Goal: Browse casually

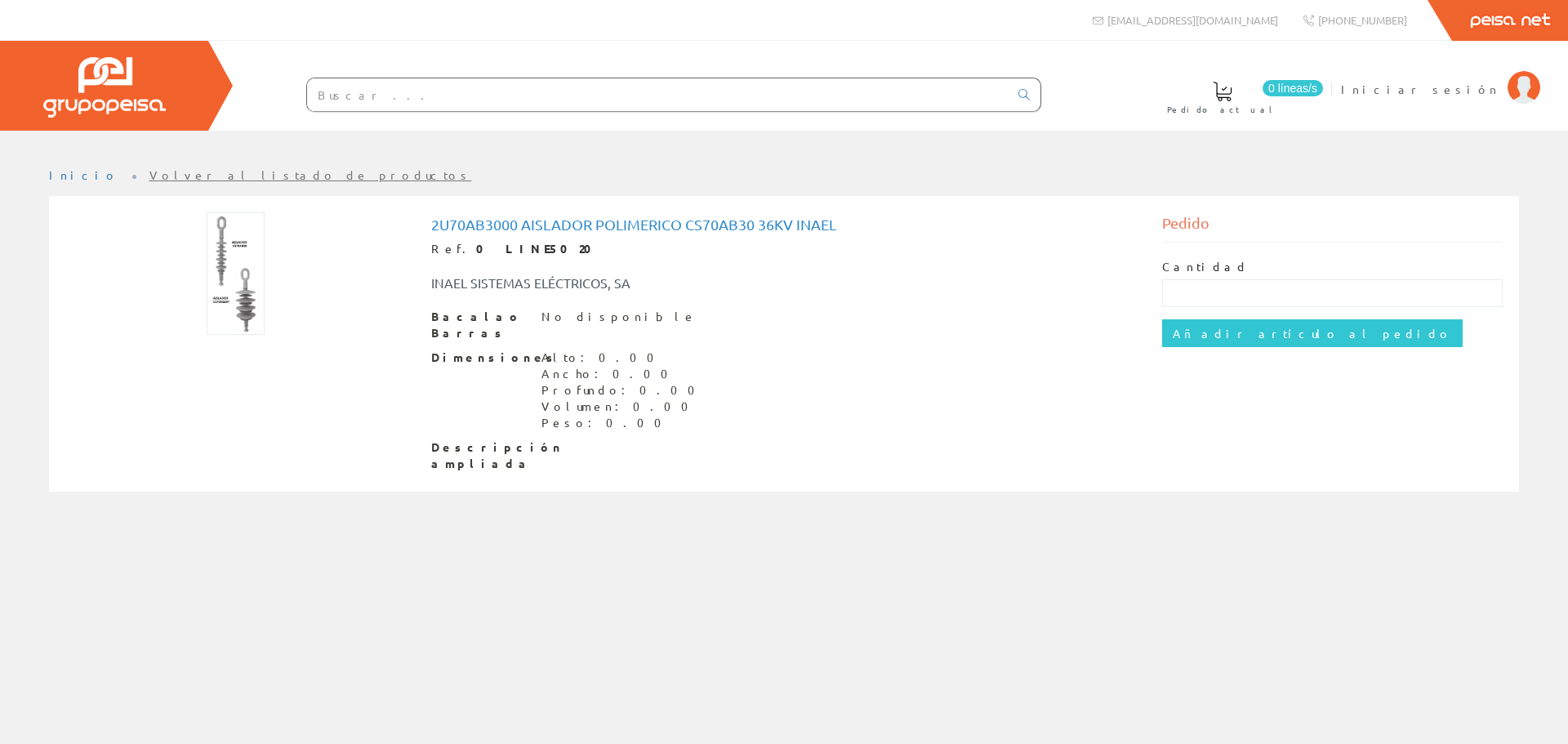
click at [223, 244] on img at bounding box center [236, 274] width 58 height 122
click at [240, 249] on img at bounding box center [236, 274] width 58 height 122
click at [276, 276] on div at bounding box center [236, 274] width 341 height 122
click at [238, 299] on img at bounding box center [236, 274] width 58 height 122
click at [236, 301] on img at bounding box center [236, 274] width 58 height 122
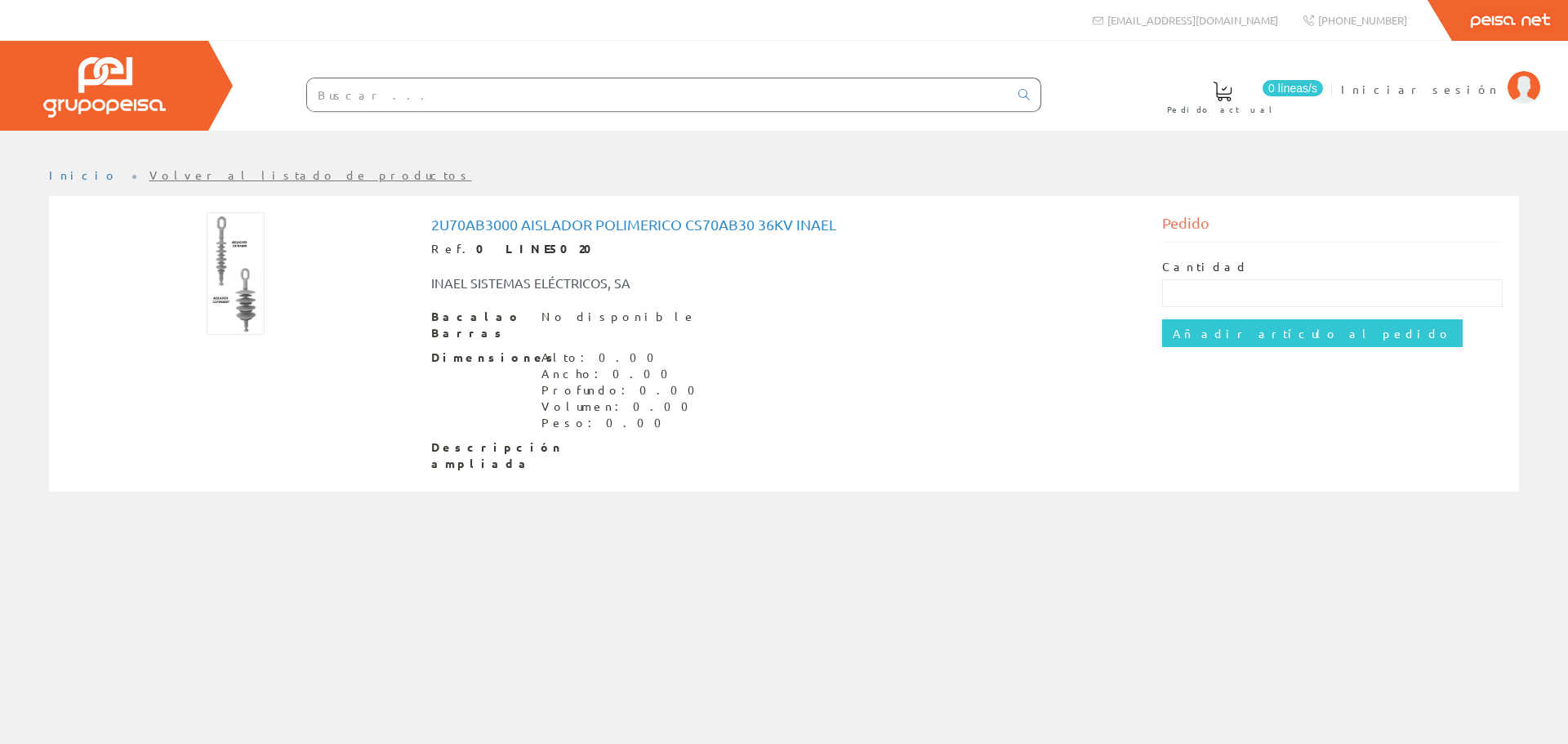
click at [236, 301] on img at bounding box center [236, 274] width 58 height 122
click at [233, 304] on img at bounding box center [236, 274] width 58 height 122
click at [240, 306] on img at bounding box center [236, 274] width 58 height 122
click at [243, 307] on img at bounding box center [236, 274] width 58 height 122
click at [247, 308] on img at bounding box center [236, 274] width 58 height 122
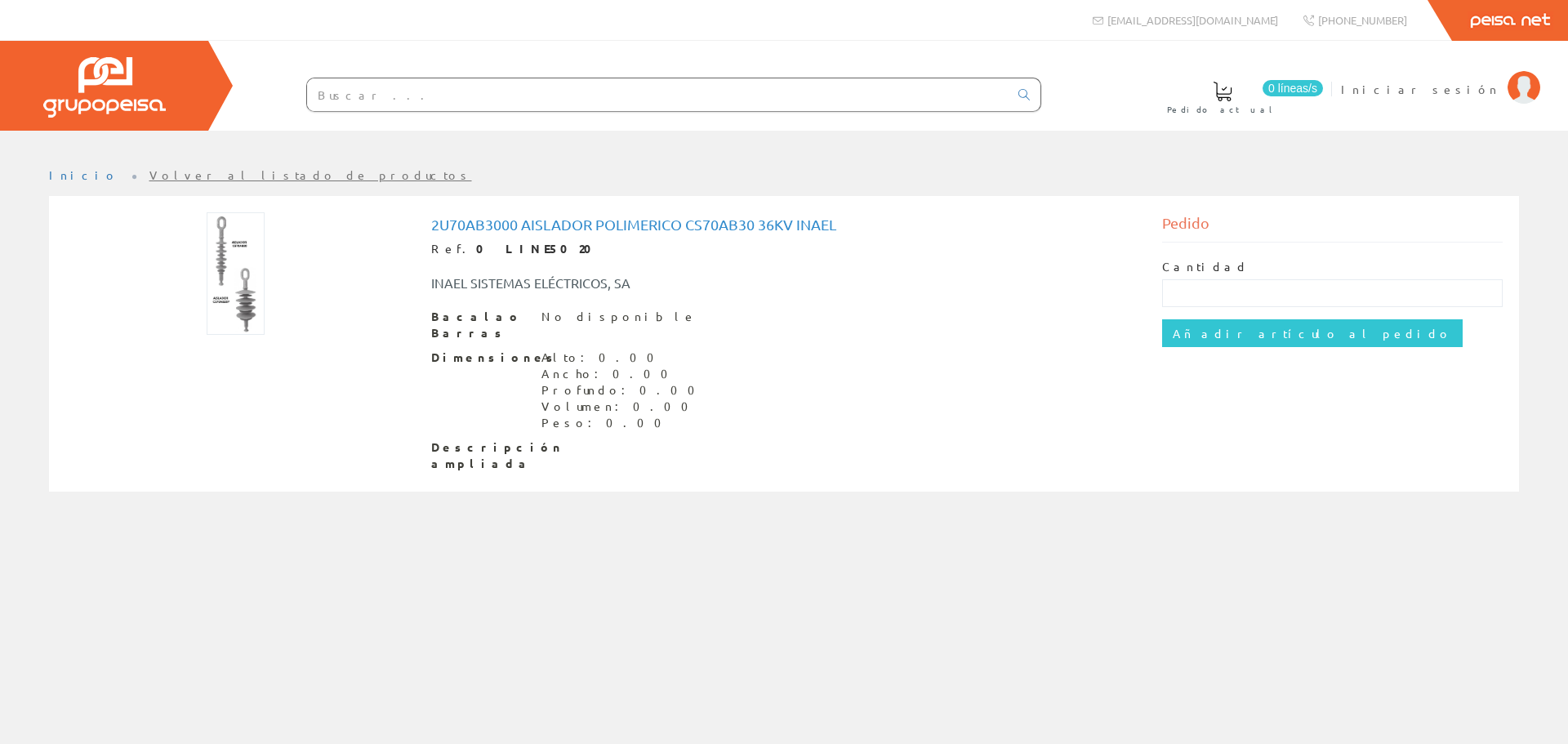
click at [247, 308] on img at bounding box center [236, 274] width 58 height 122
click at [239, 306] on img at bounding box center [236, 274] width 58 height 122
drag, startPoint x: 239, startPoint y: 306, endPoint x: 241, endPoint y: 275, distance: 31.1
click at [241, 275] on img at bounding box center [236, 274] width 58 height 122
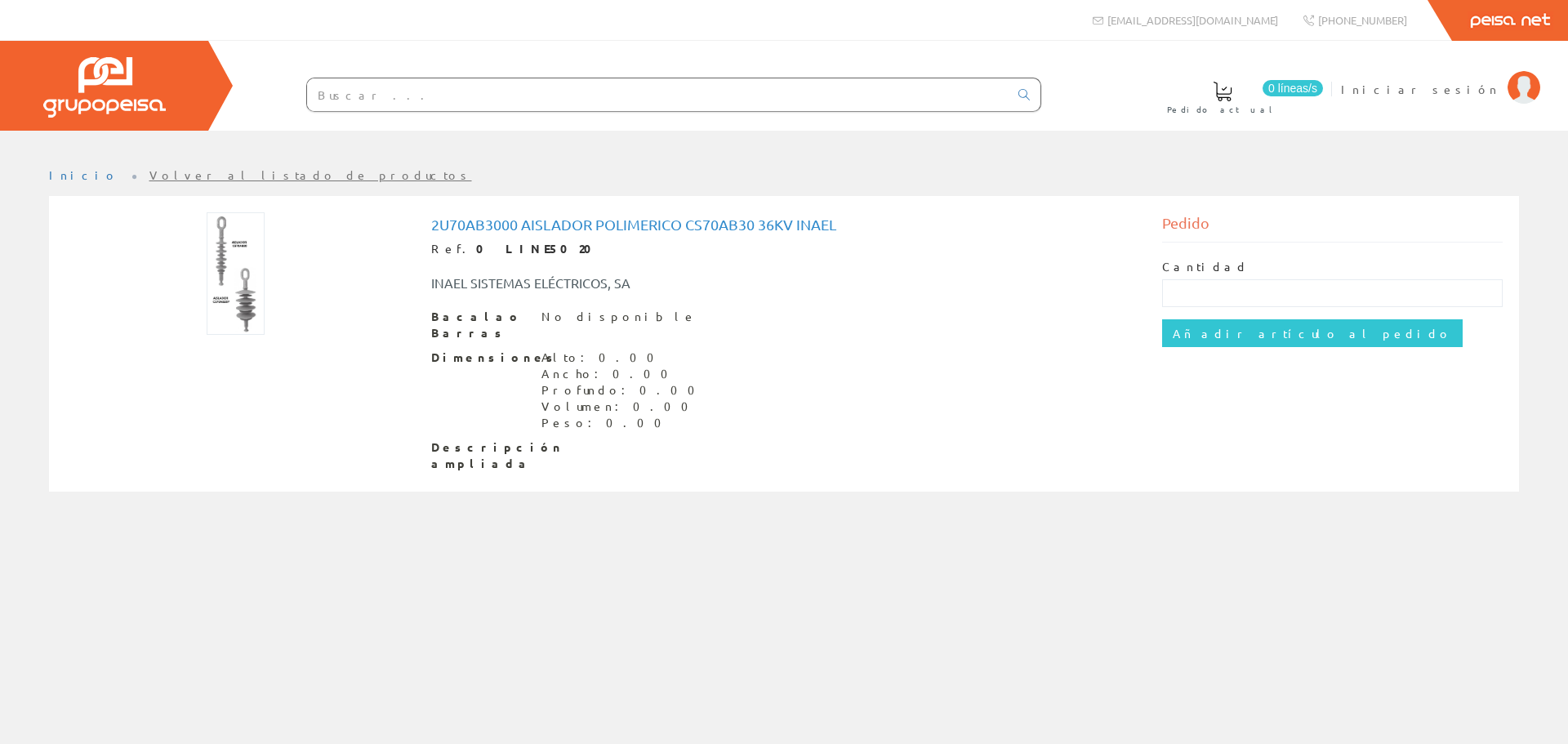
click at [241, 275] on img at bounding box center [236, 274] width 58 height 122
click at [222, 288] on img at bounding box center [236, 274] width 58 height 122
